Goal: Task Accomplishment & Management: Complete application form

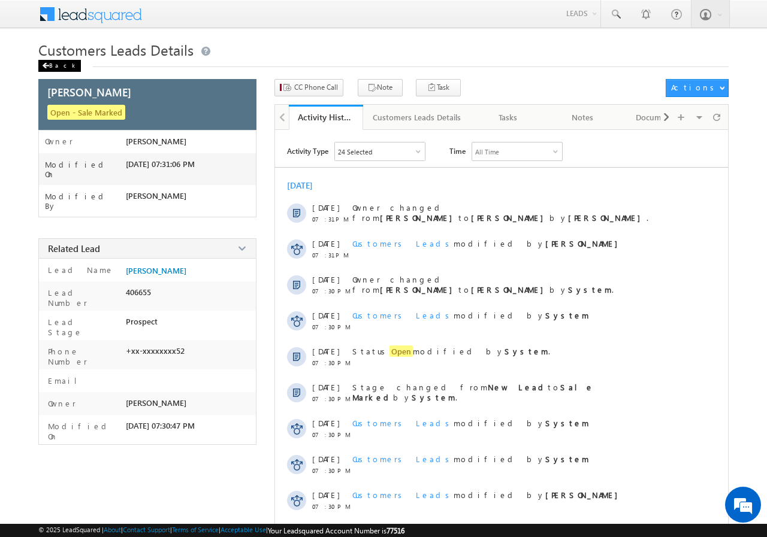
click at [54, 70] on div "Back" at bounding box center [59, 66] width 43 height 12
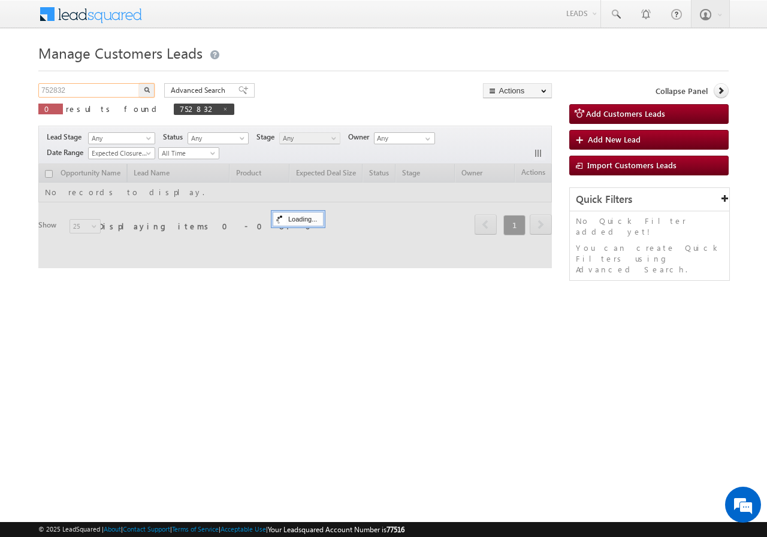
click at [83, 86] on input "752832" at bounding box center [89, 90] width 102 height 14
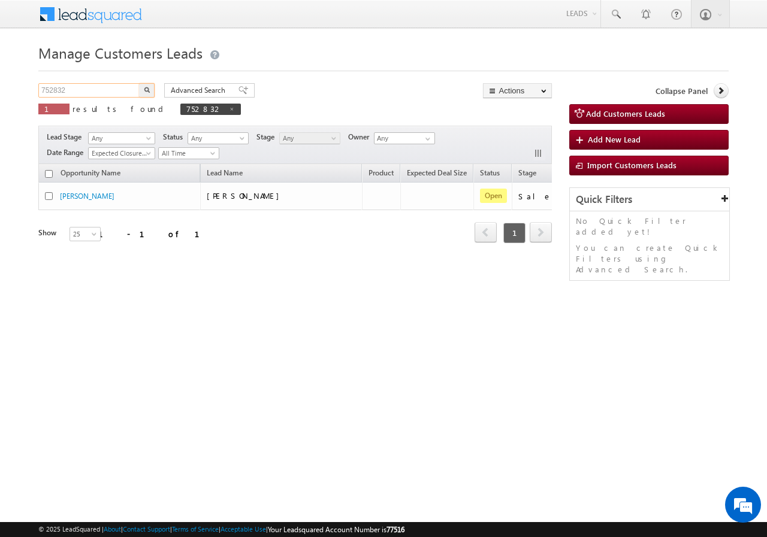
paste input "39673"
click at [137, 89] on input "739673" at bounding box center [89, 90] width 102 height 14
type input "739673"
click at [142, 88] on button "button" at bounding box center [147, 90] width 16 height 14
click at [98, 89] on input "739673" at bounding box center [89, 90] width 102 height 14
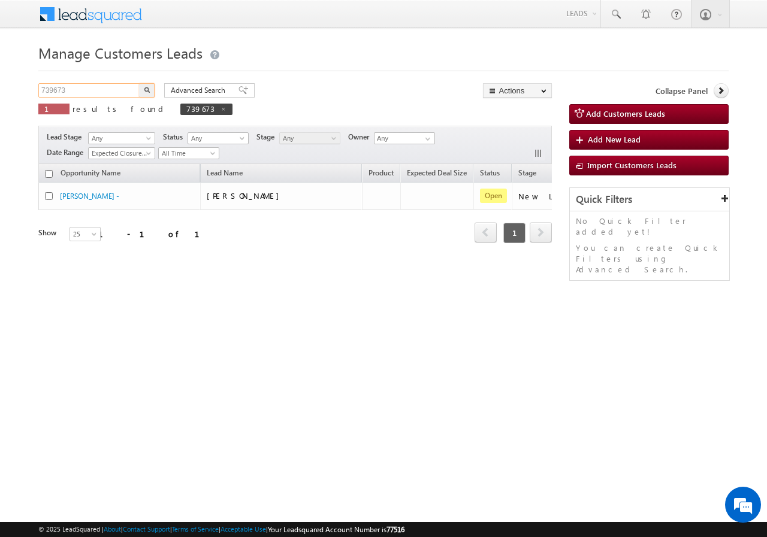
click at [98, 89] on input "739673" at bounding box center [89, 90] width 102 height 14
click at [150, 87] on button "button" at bounding box center [147, 90] width 16 height 14
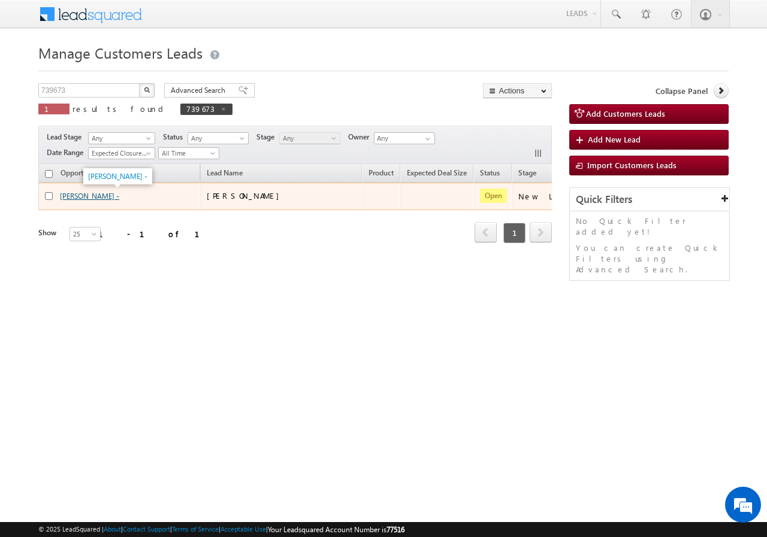
click at [73, 197] on link "[PERSON_NAME] -" at bounding box center [89, 196] width 59 height 9
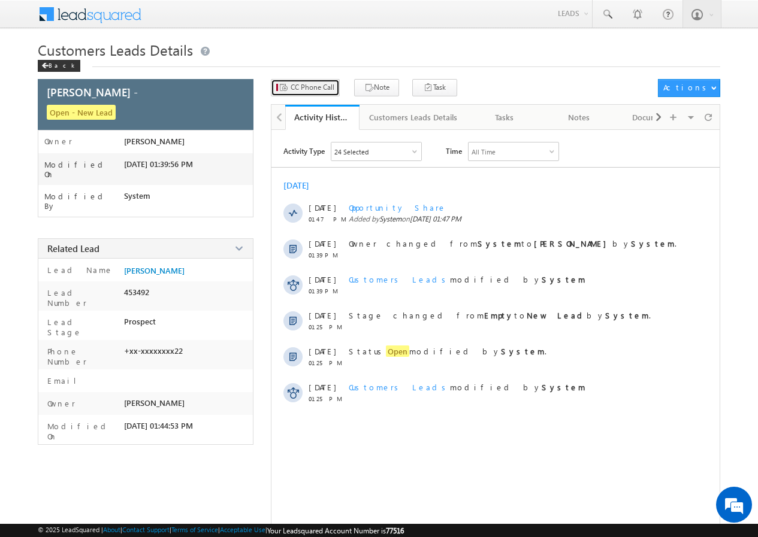
click at [299, 84] on span "CC Phone Call" at bounding box center [313, 87] width 44 height 11
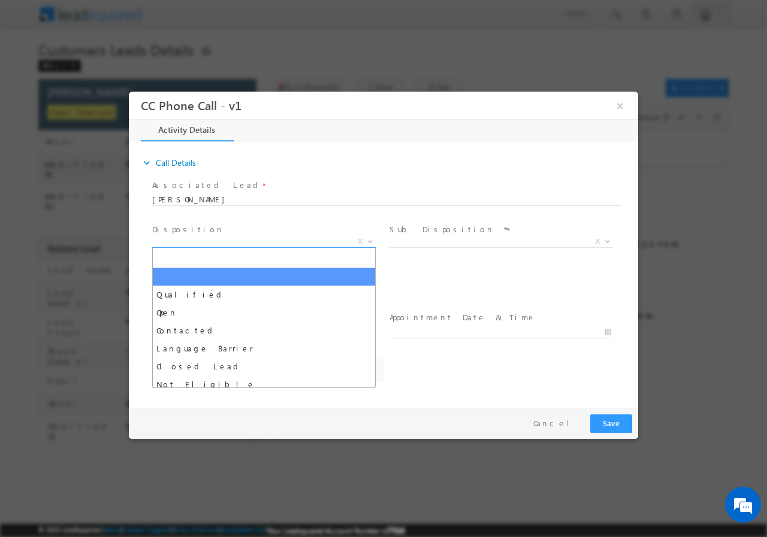
click at [228, 241] on span "X" at bounding box center [263, 241] width 223 height 12
select select "krishna.kumar@sgrlimited.in"
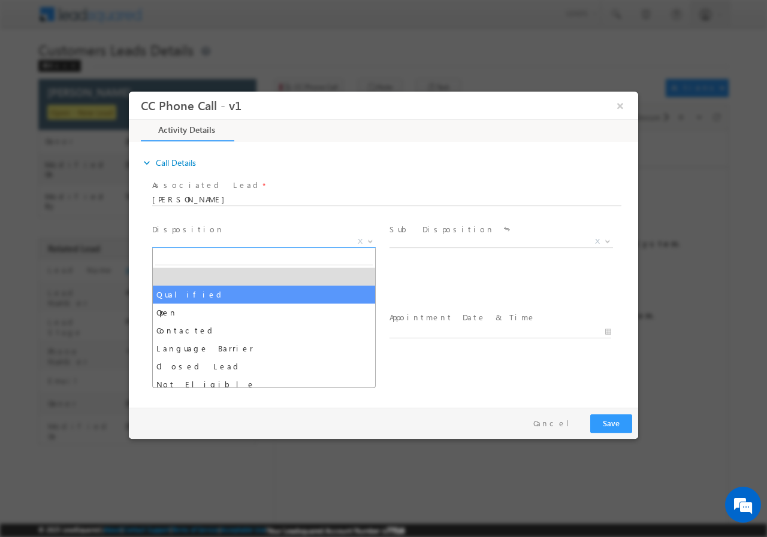
select select "Qualified"
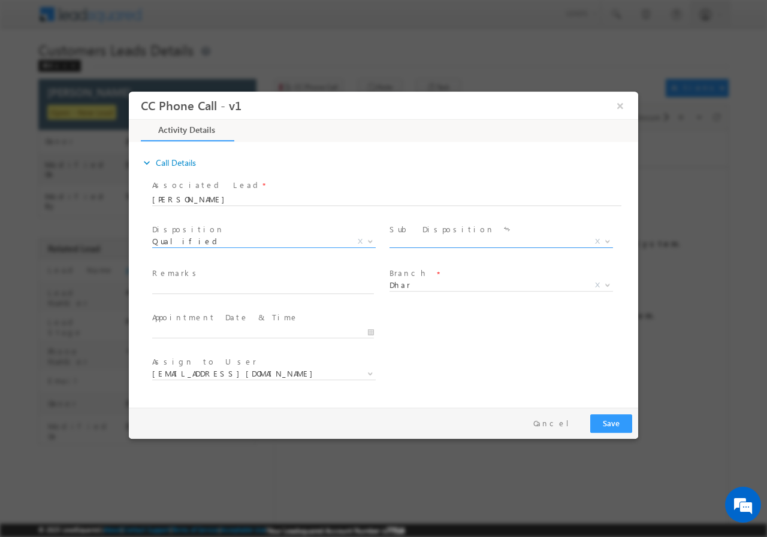
click at [449, 243] on span "X" at bounding box center [500, 241] width 223 height 12
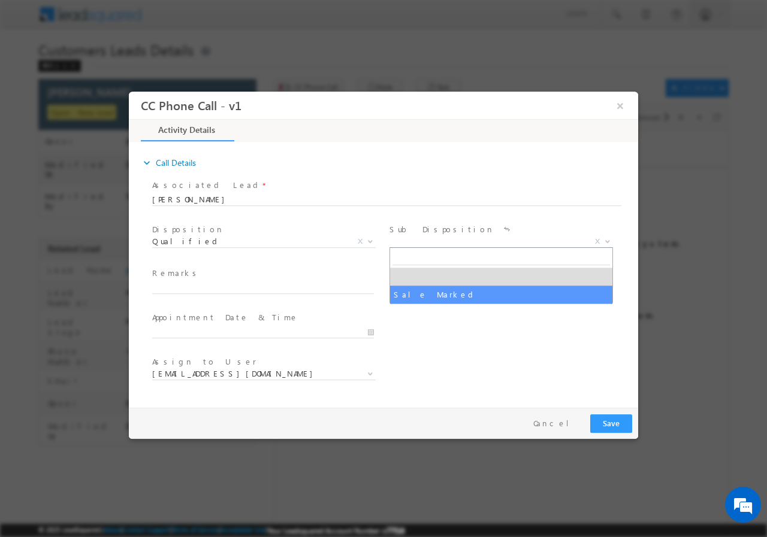
select select "Sale Marked"
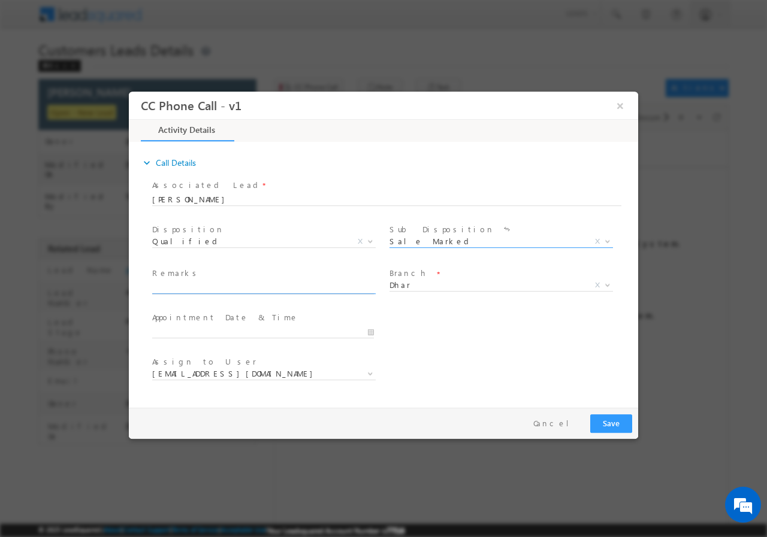
click at [213, 292] on input "text" at bounding box center [263, 288] width 222 height 12
paste input "739673//SMS_Clickers// Subham Carpenter//8319394722//Renovation// loan req-6L//…"
type input "739673//SMS_Clickers// Subham Carpenter//8319394722//Renovation// loan req-6L//…"
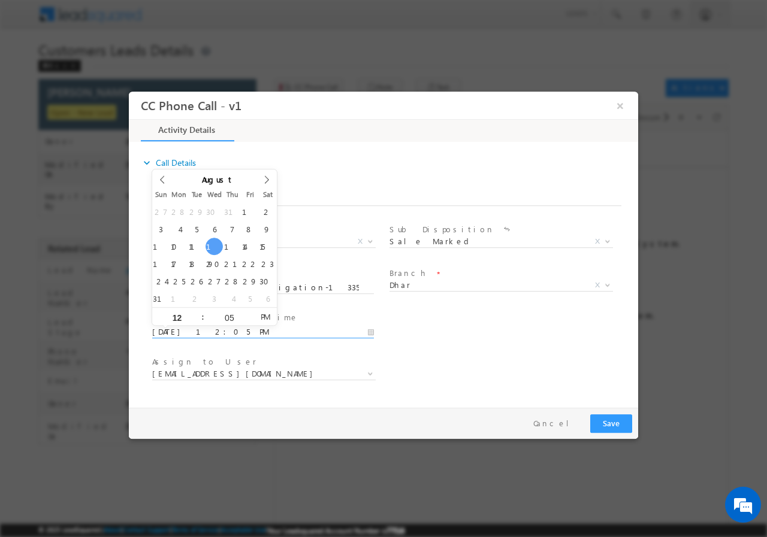
click at [374, 330] on input "08/13/2025 12:05 PM" at bounding box center [263, 332] width 222 height 12
type input "08/18/2025 1:05 PM"
type input "01"
click at [196, 312] on span at bounding box center [198, 311] width 8 height 9
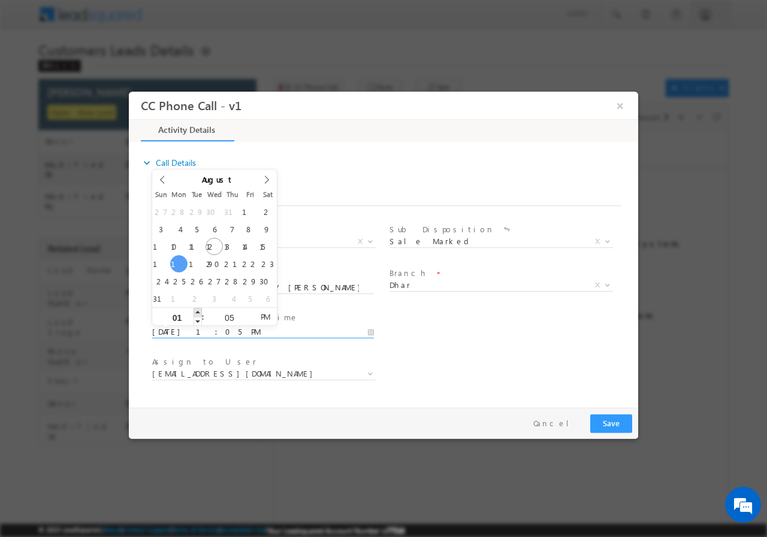
type input "08/18/2025 2:05 PM"
type input "02"
click at [196, 312] on span at bounding box center [198, 311] width 8 height 9
type input "08/18/2025 3:05 PM"
type input "03"
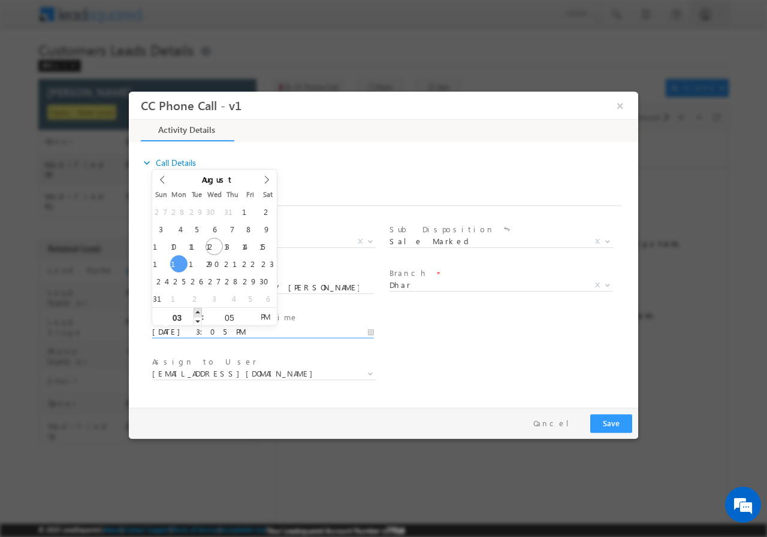
click at [196, 312] on span at bounding box center [198, 311] width 8 height 9
type input "08/18/2025 4:05 PM"
type input "04"
click at [196, 312] on span at bounding box center [198, 311] width 8 height 9
type input "08/18/2025 5:05 PM"
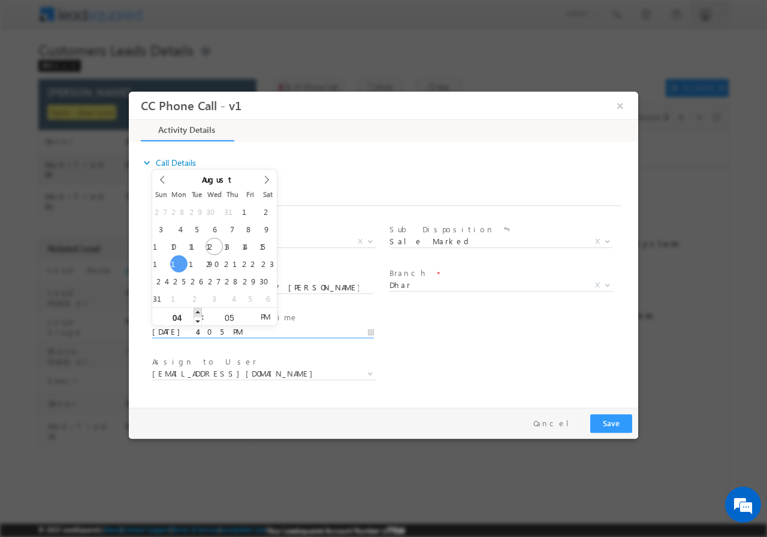
type input "05"
click at [196, 312] on span at bounding box center [198, 311] width 8 height 9
click at [229, 319] on input "05" at bounding box center [229, 317] width 50 height 8
type input "00"
type input "08/18/2025 5:00 PM"
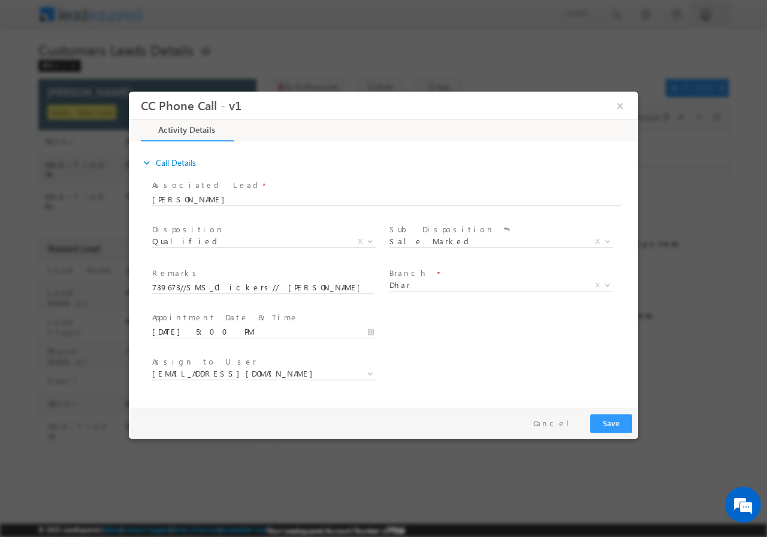
click at [475, 331] on div "User Branch * Appointment Date & Time * 08/18/2025 5:00 PM" at bounding box center [394, 331] width 488 height 44
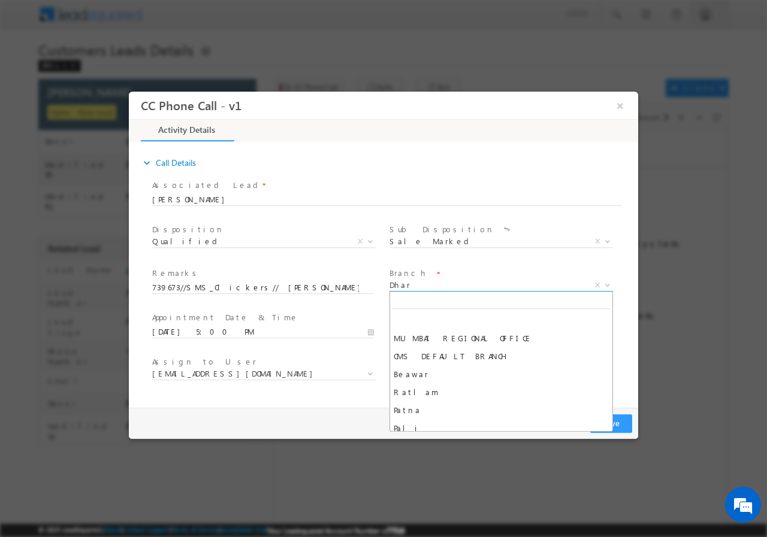
click at [437, 286] on span "Dhar" at bounding box center [486, 284] width 195 height 11
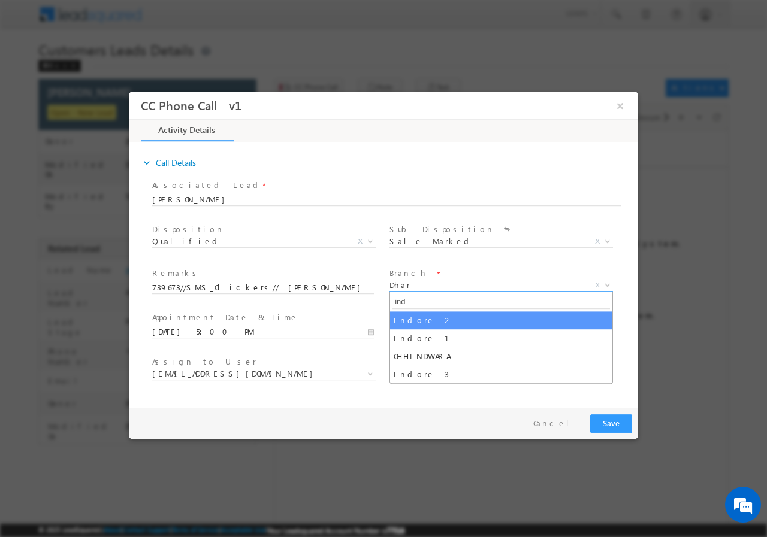
type input "ind"
select select "Indore 2"
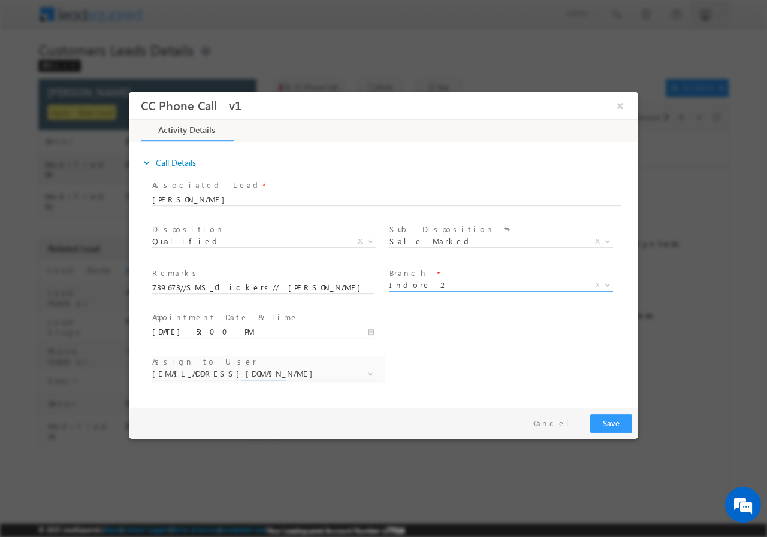
select select "anil.ahirwar@sgrlimited.in"
click at [222, 373] on span "anil.ahirwar@sgrlimited.in" at bounding box center [249, 373] width 195 height 11
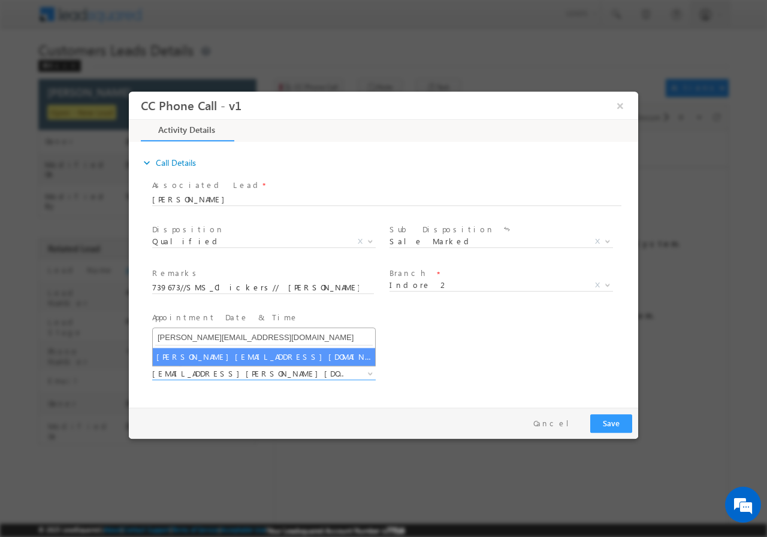
type input "jayram.sahu@sgrlimited.in"
select select "jayram.sahu@sgrlimited.in"
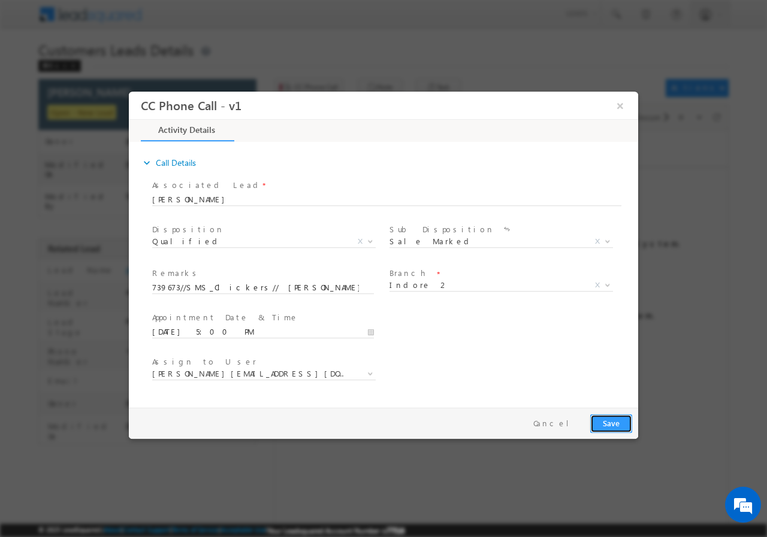
click at [602, 419] on button "Save" at bounding box center [611, 423] width 42 height 19
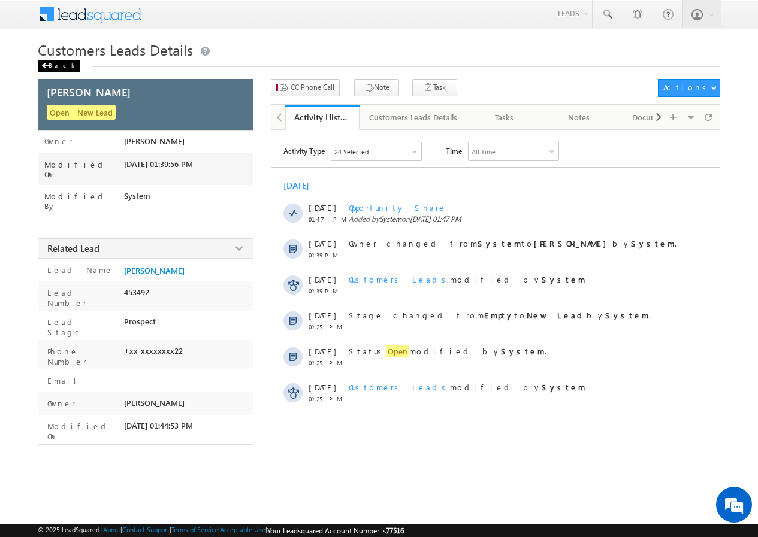
click at [48, 67] on span at bounding box center [44, 66] width 7 height 6
